Goal: Browse casually: Explore the website without a specific task or goal

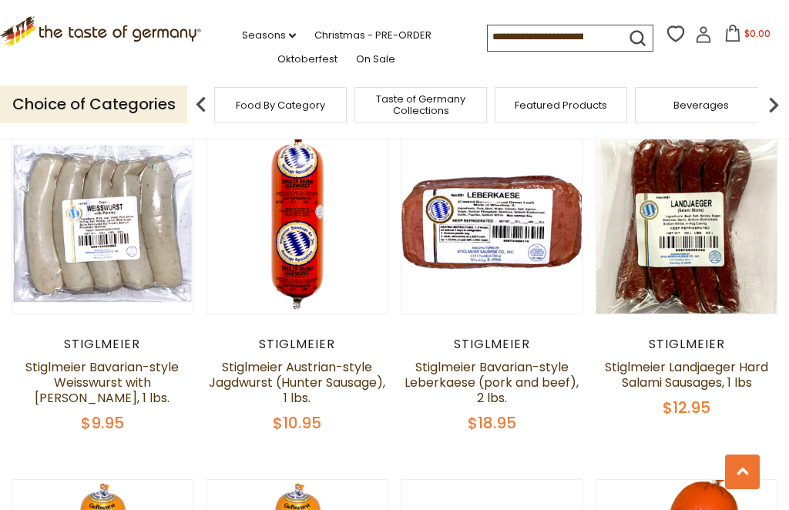
scroll to position [486, 0]
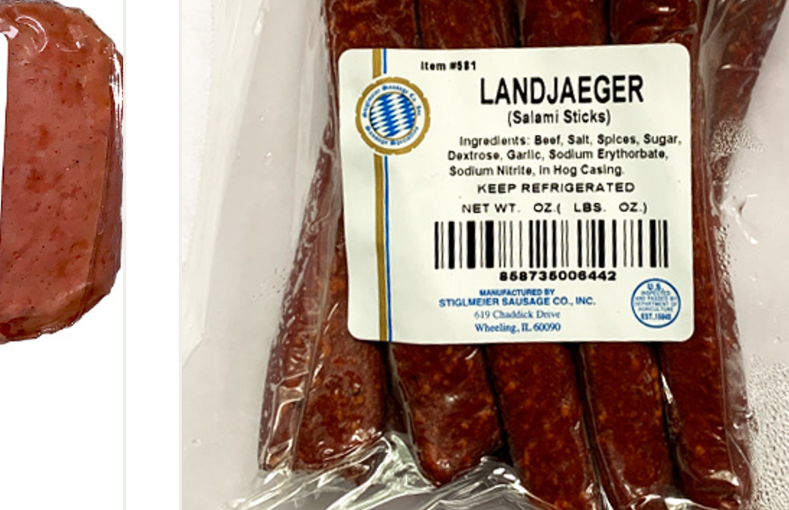
click at [611, 144] on link at bounding box center [686, 219] width 151 height 151
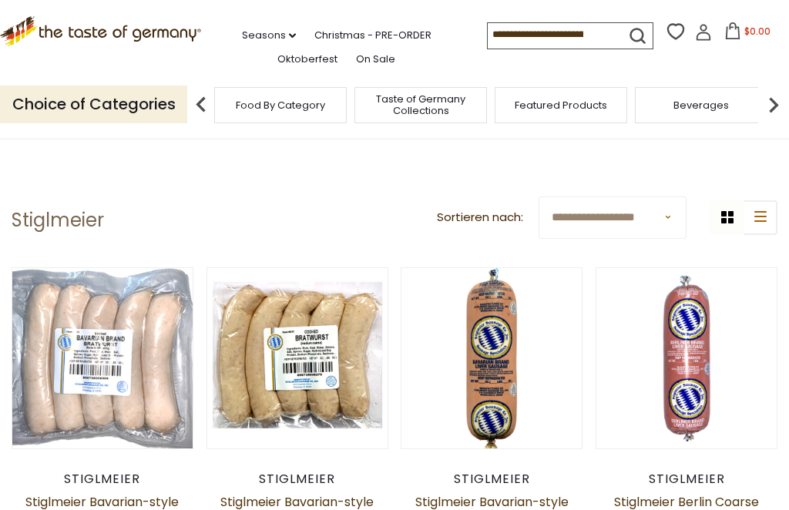
click at [515, 99] on span "Featured Products" at bounding box center [561, 105] width 93 height 12
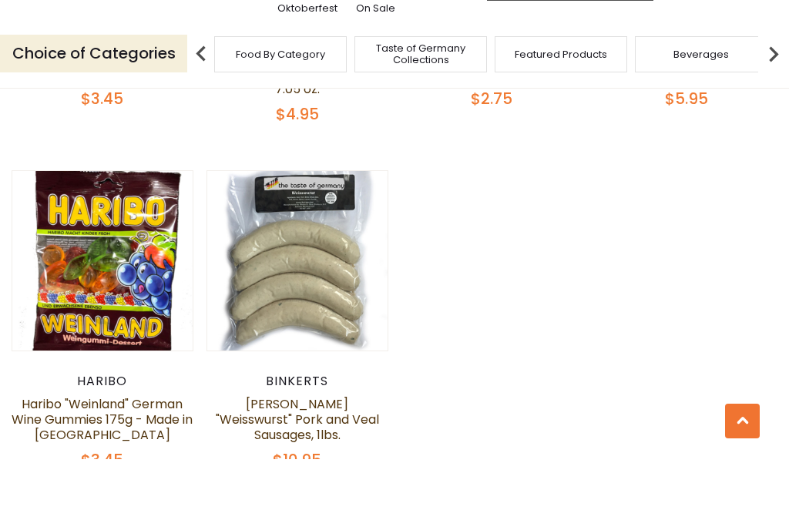
scroll to position [1196, 0]
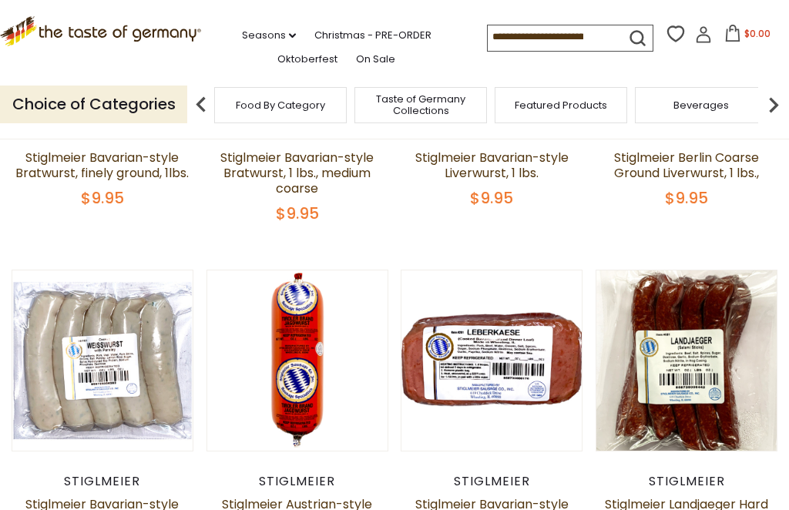
scroll to position [338, 0]
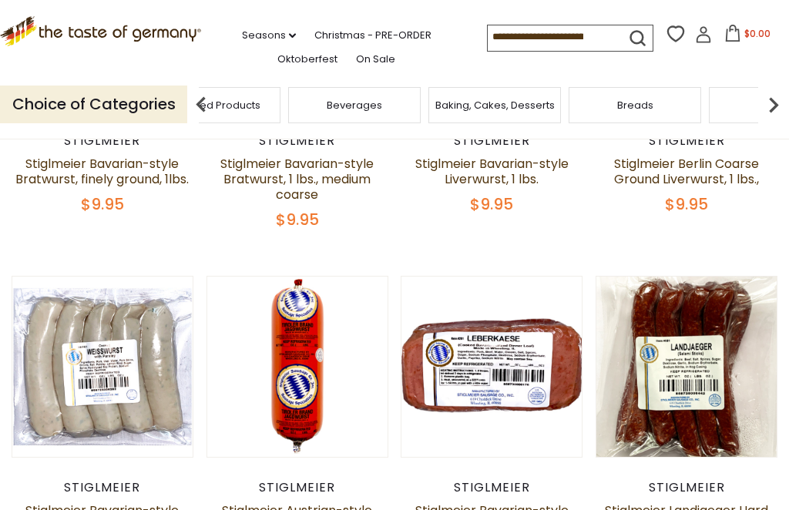
click at [261, 99] on span "Featured Products" at bounding box center [214, 105] width 93 height 12
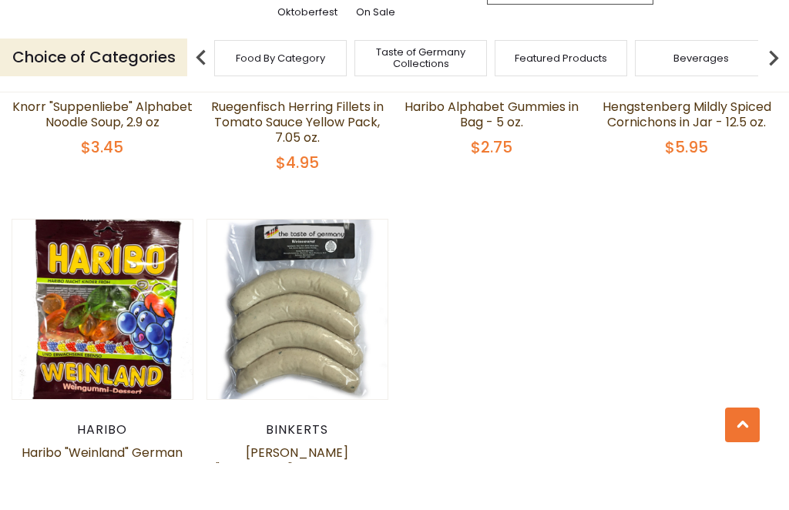
scroll to position [1151, 0]
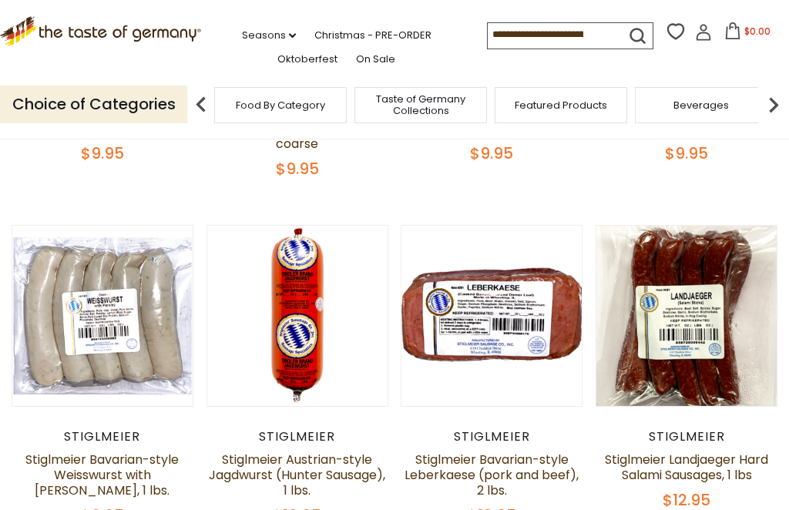
click at [351, 106] on div "Taste of Germany Collections" at bounding box center [421, 105] width 140 height 36
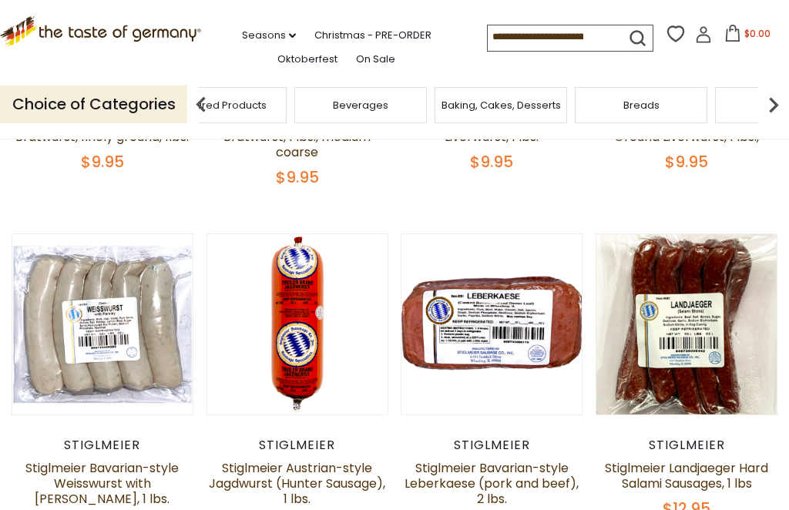
scroll to position [380, 0]
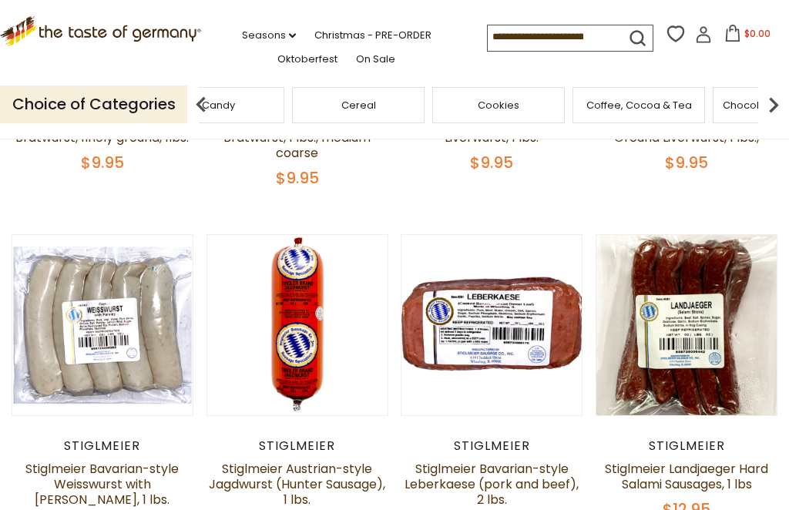
click at [425, 94] on div "Cereal" at bounding box center [358, 105] width 133 height 36
click at [382, 104] on span "Cheese & Dairy" at bounding box center [344, 105] width 78 height 12
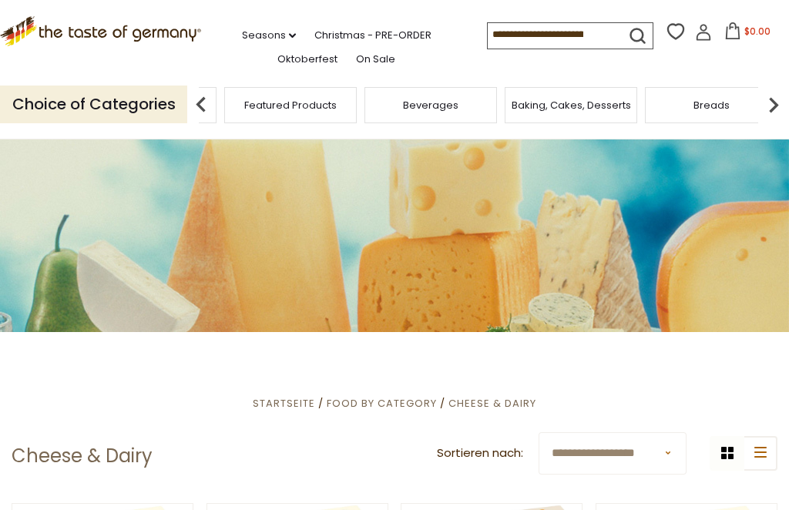
click at [777, 106] on img at bounding box center [774, 104] width 31 height 31
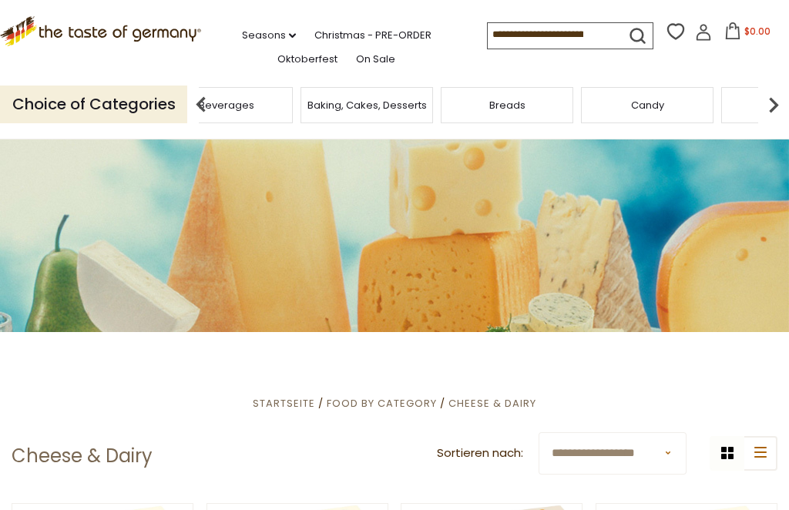
click at [776, 100] on img at bounding box center [774, 104] width 31 height 31
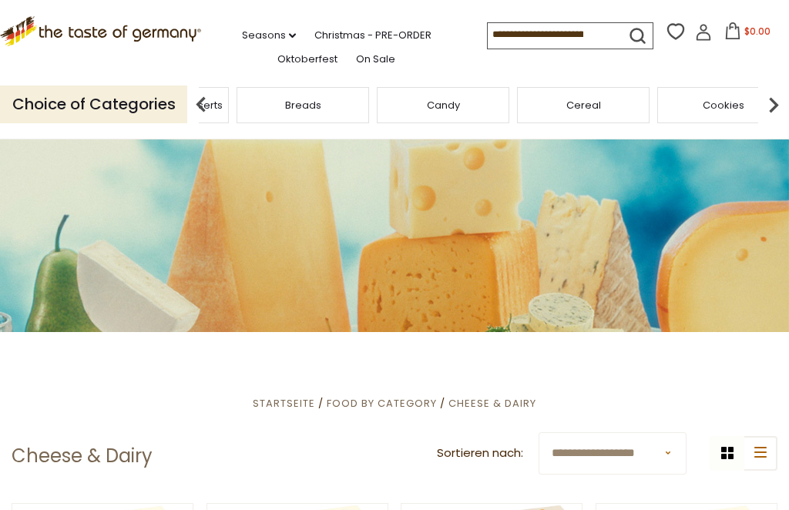
click at [783, 101] on img at bounding box center [774, 104] width 31 height 31
click at [409, 102] on div "Cheese & Dairy" at bounding box center [343, 105] width 133 height 36
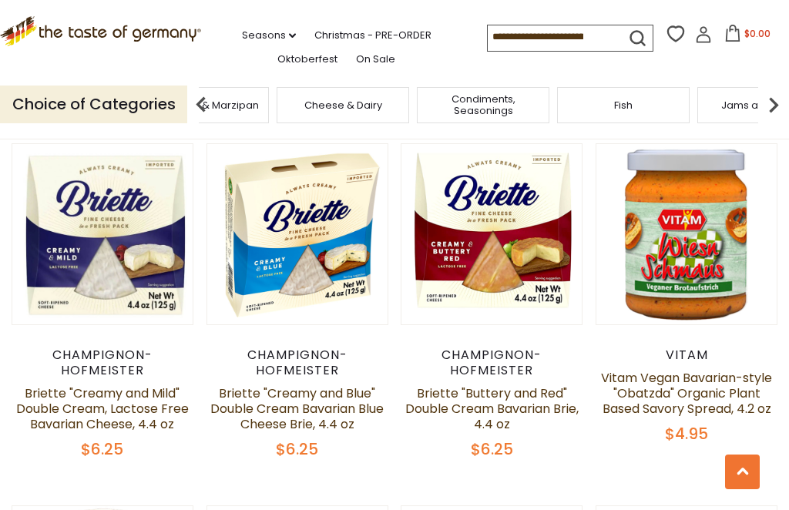
scroll to position [721, 0]
